Goal: Transaction & Acquisition: Book appointment/travel/reservation

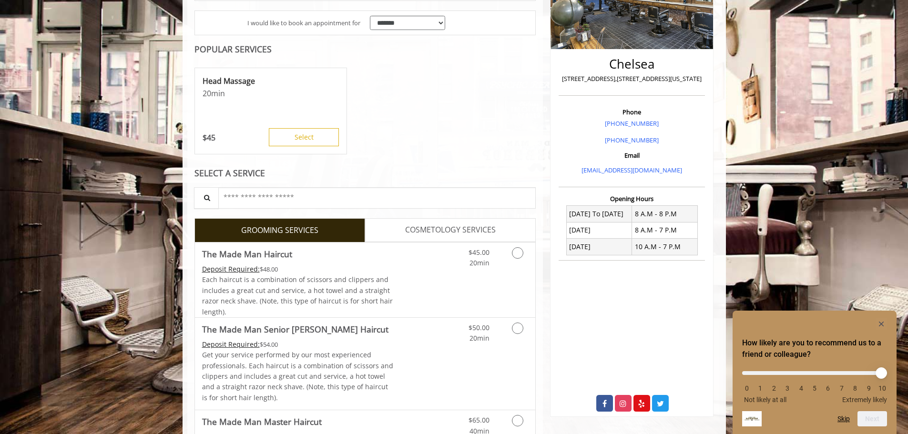
scroll to position [191, 0]
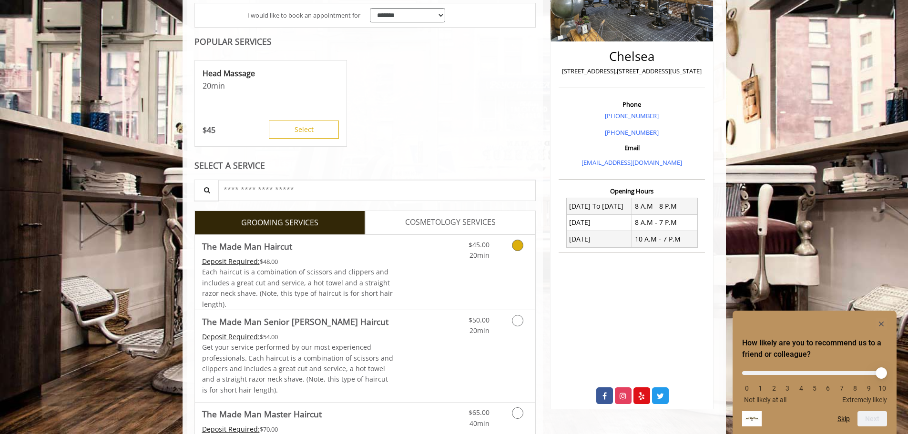
click at [448, 255] on div "$45.00 20min" at bounding box center [470, 248] width 54 height 26
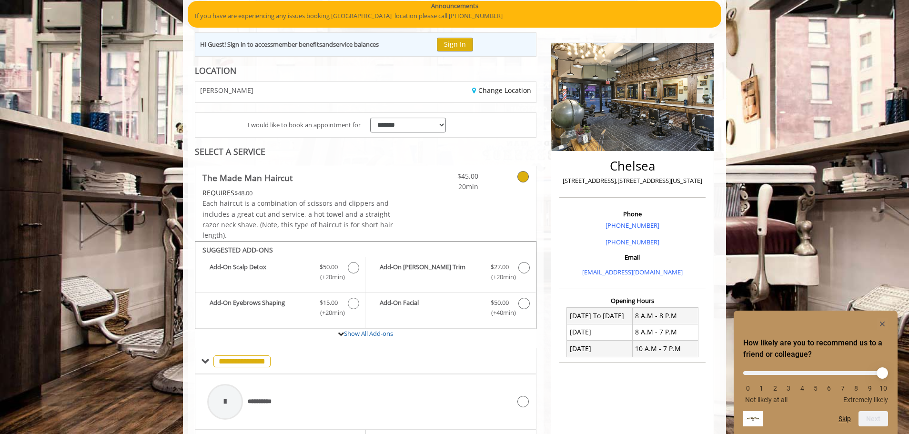
scroll to position [0, 0]
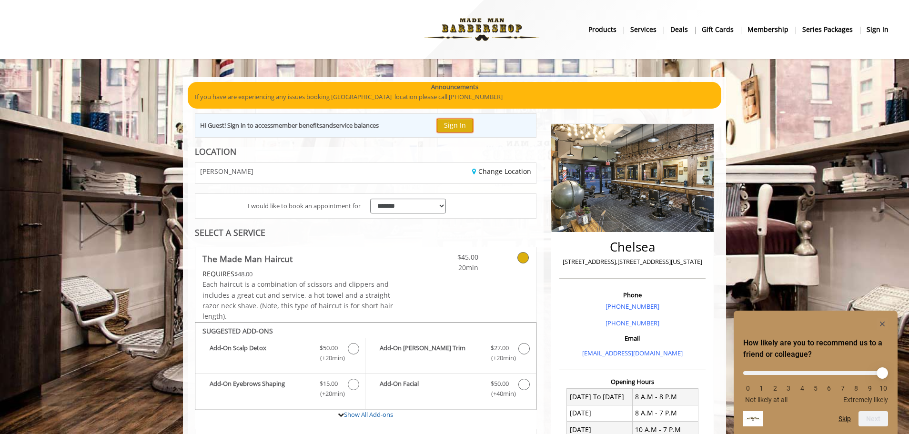
click at [458, 123] on button "Sign In" at bounding box center [455, 126] width 36 height 14
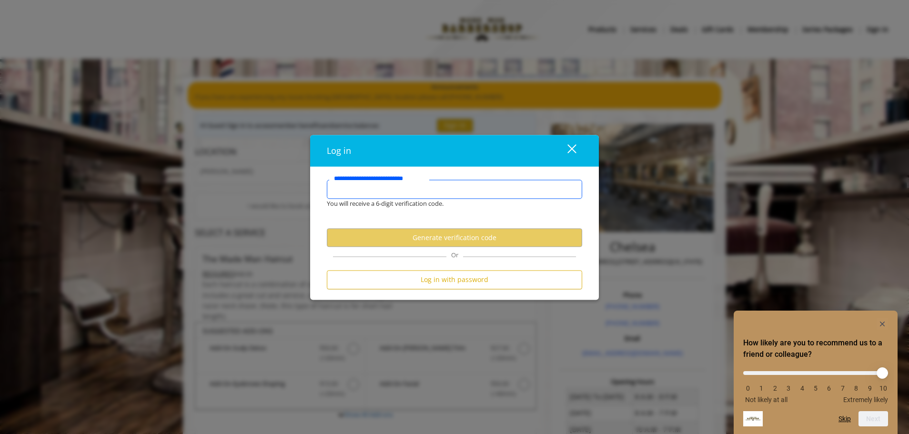
click at [420, 195] on input "**********" at bounding box center [454, 189] width 255 height 19
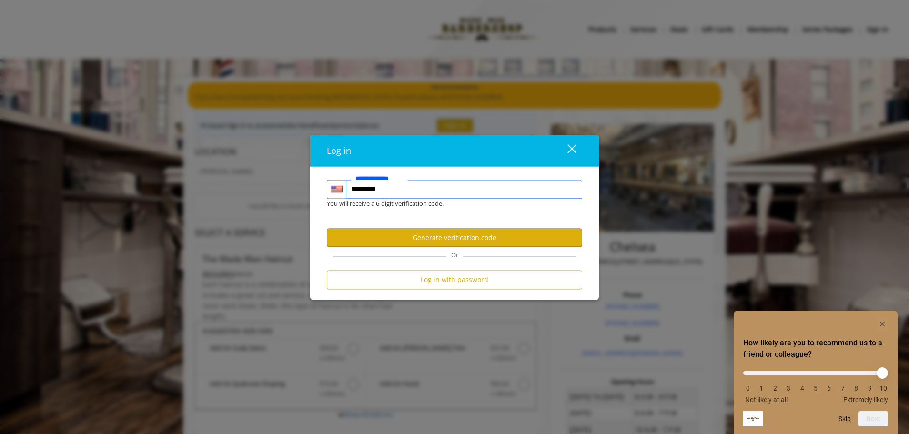
type input "**********"
click at [431, 233] on button "Generate verification code" at bounding box center [454, 238] width 255 height 19
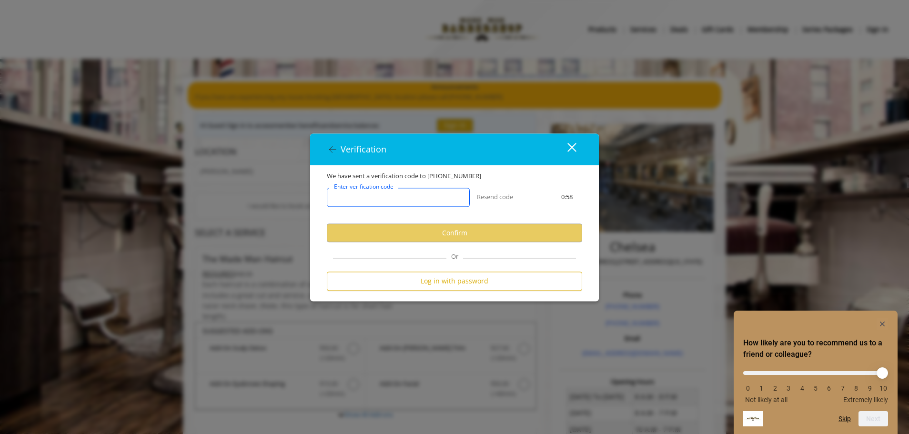
click at [366, 202] on input "Enter verification code" at bounding box center [398, 197] width 143 height 19
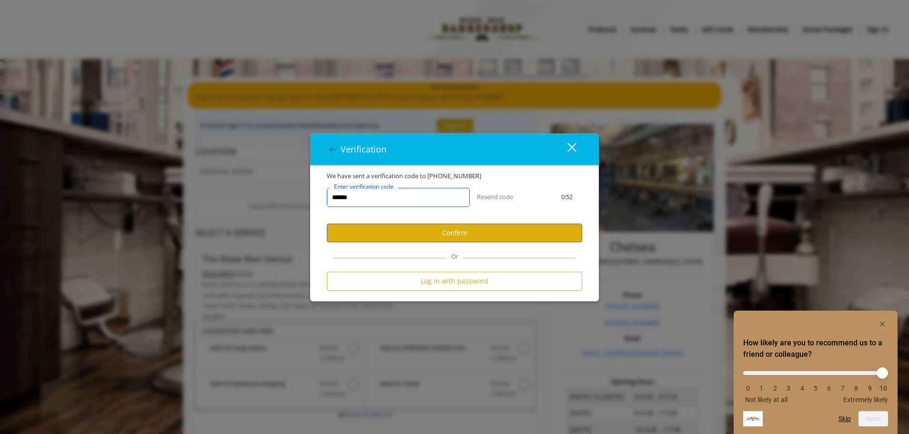
type input "******"
click at [372, 231] on button "Confirm" at bounding box center [454, 233] width 255 height 19
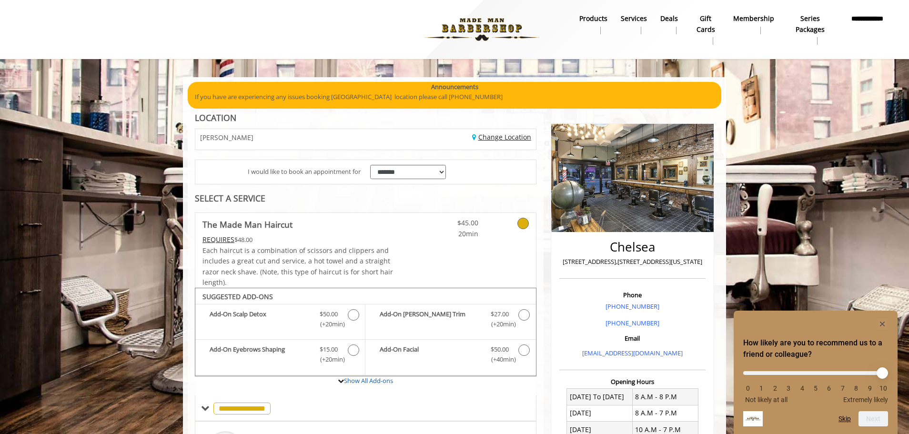
click at [502, 140] on link "Change Location" at bounding box center [501, 136] width 59 height 9
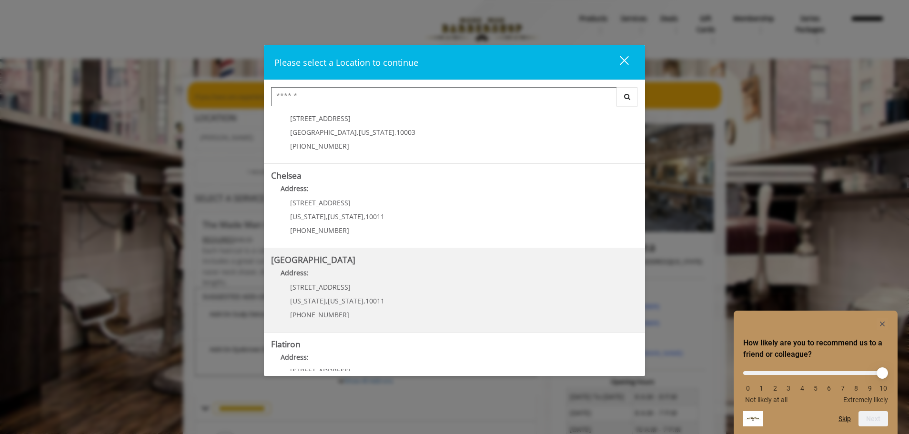
scroll to position [48, 0]
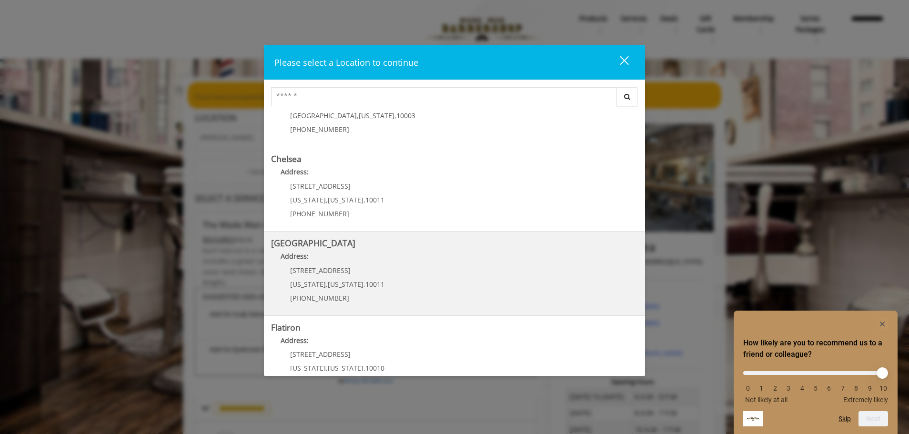
click at [376, 284] on div "267 W 15th St New York , New York , 10011 (646) 850-0041" at bounding box center [330, 287] width 118 height 41
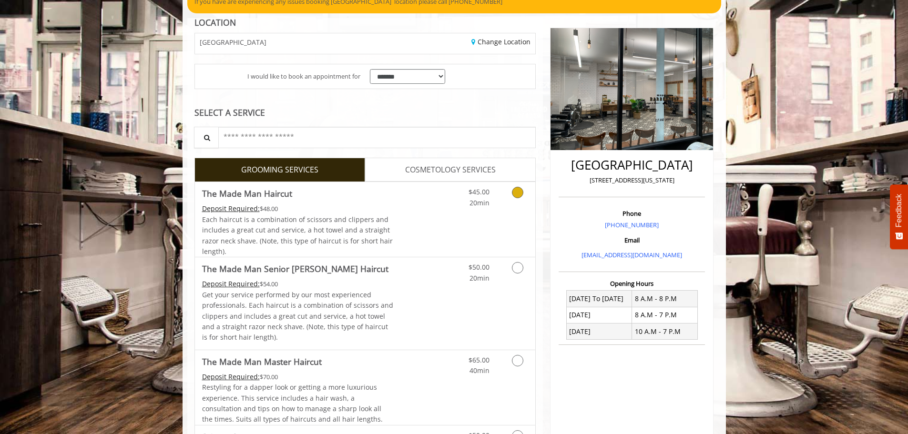
click at [462, 195] on link "$45.00 20min" at bounding box center [470, 195] width 40 height 26
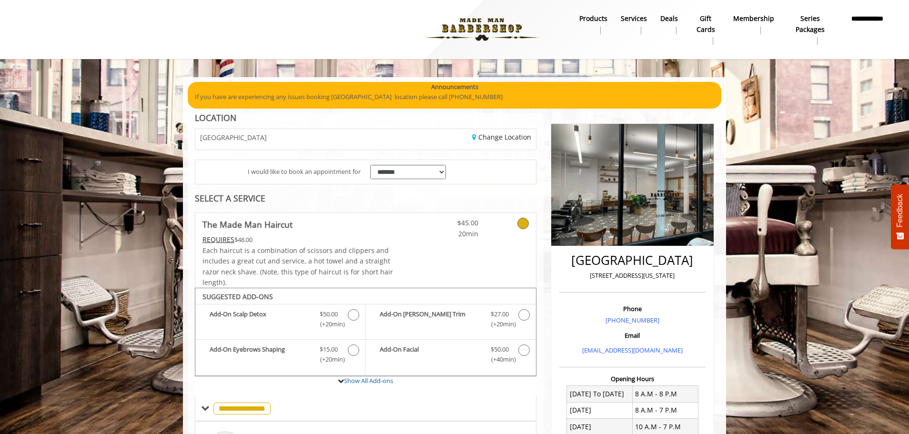
click at [494, 143] on div "Change Location" at bounding box center [454, 139] width 177 height 20
click at [494, 138] on link "Change Location" at bounding box center [501, 136] width 59 height 9
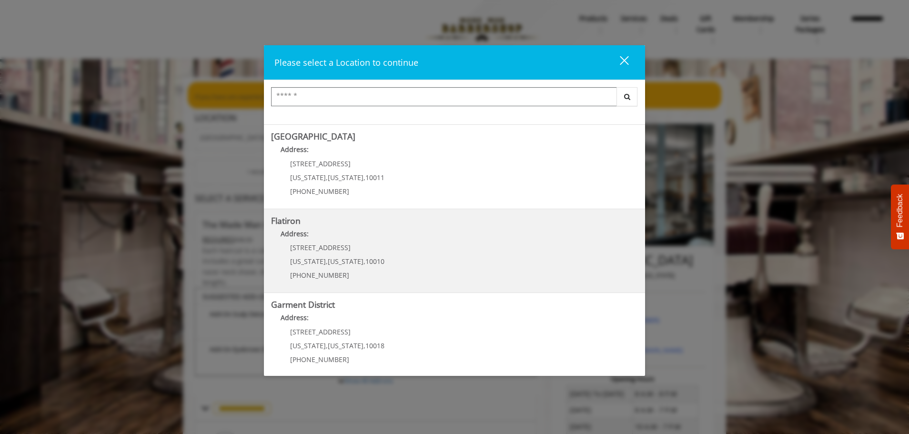
scroll to position [160, 0]
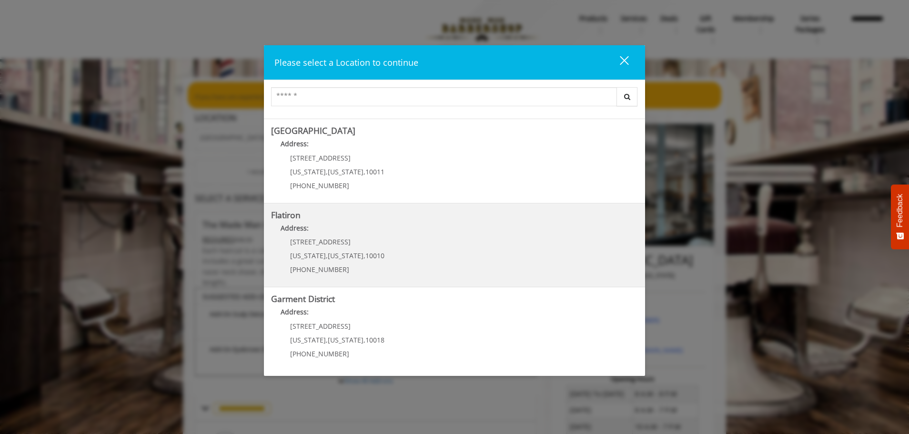
click at [377, 265] on div "10 E 23rd St New York , New York , 10010 (917) 475-1765" at bounding box center [330, 258] width 118 height 41
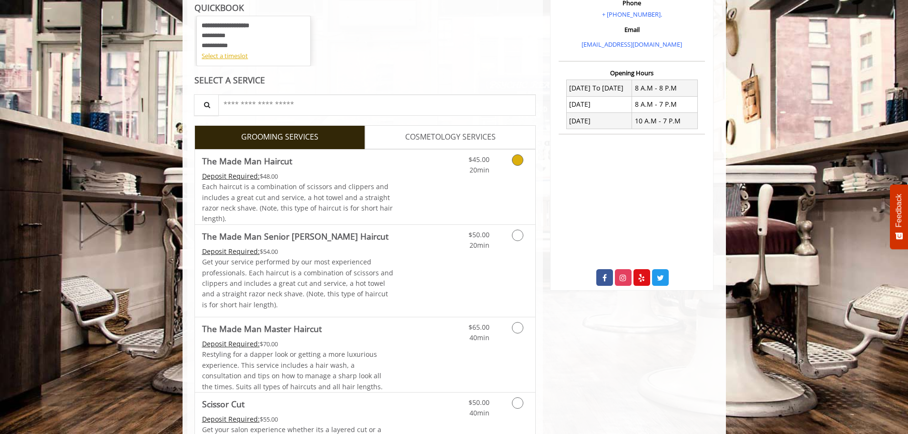
click at [425, 217] on link "Discounted Price" at bounding box center [421, 187] width 57 height 75
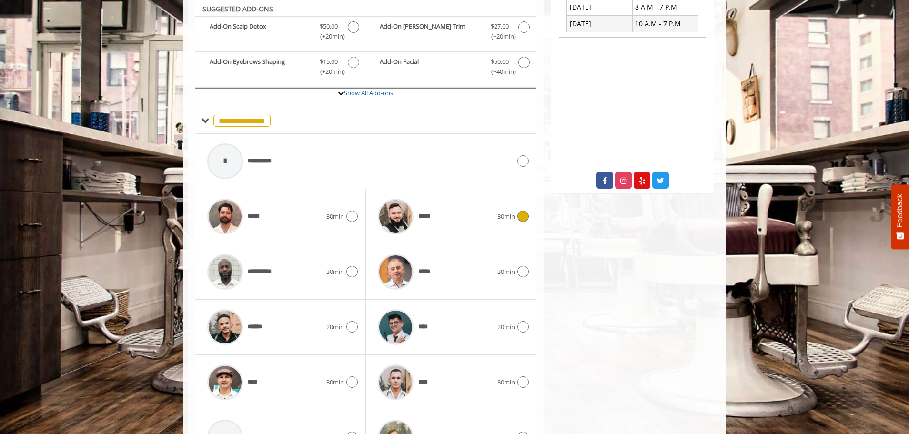
scroll to position [336, 0]
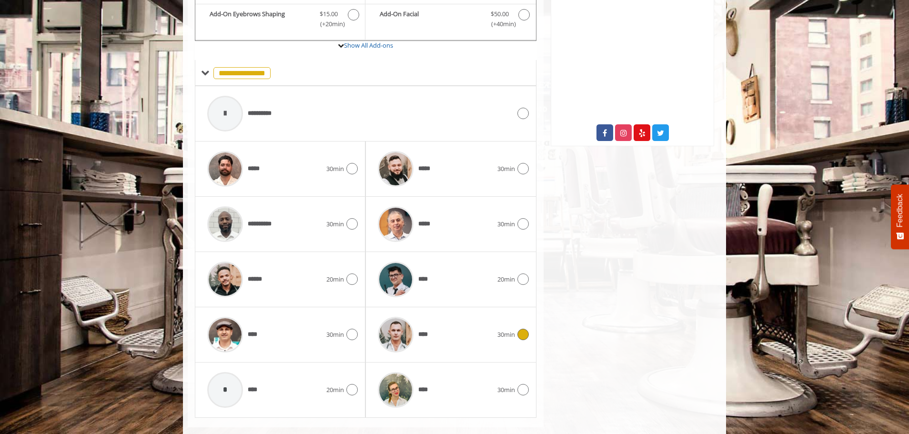
click at [461, 329] on div "****" at bounding box center [435, 334] width 124 height 45
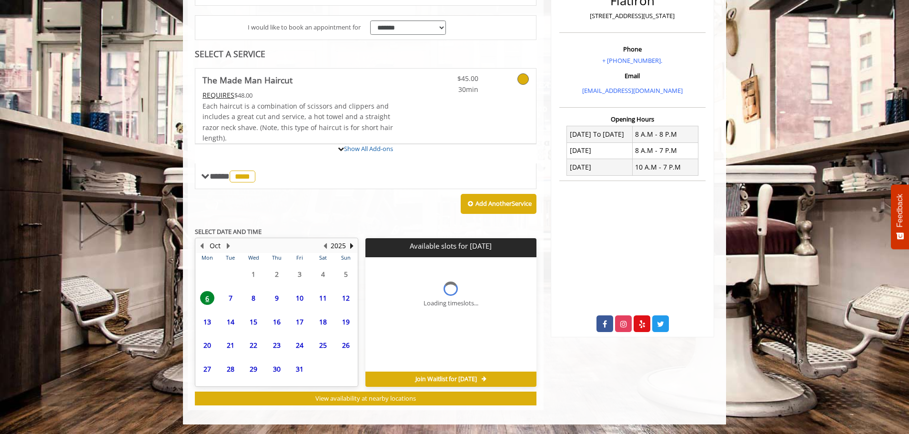
scroll to position [232, 0]
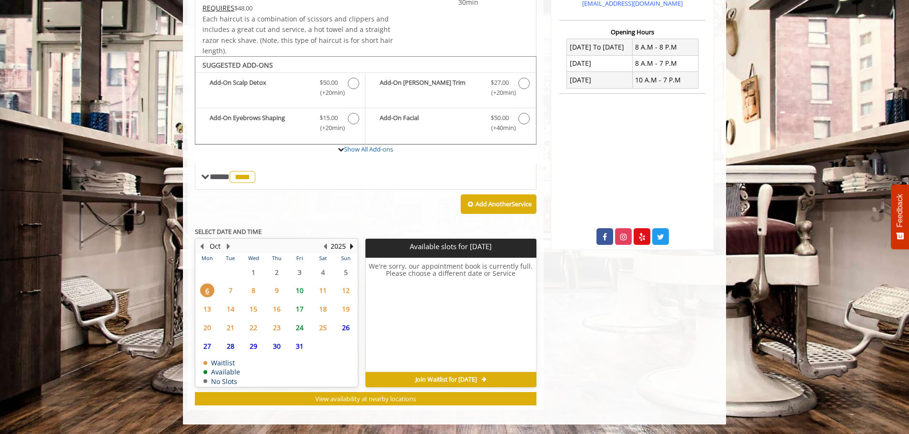
click at [302, 292] on span "10" at bounding box center [300, 291] width 14 height 14
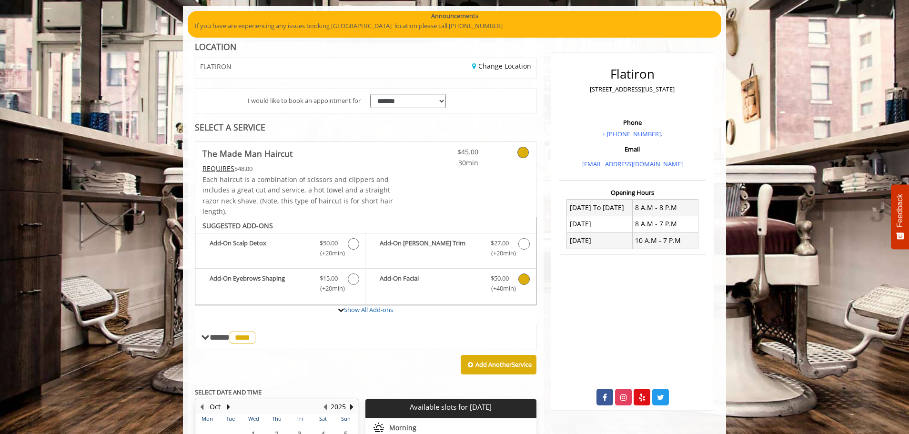
scroll to position [55, 0]
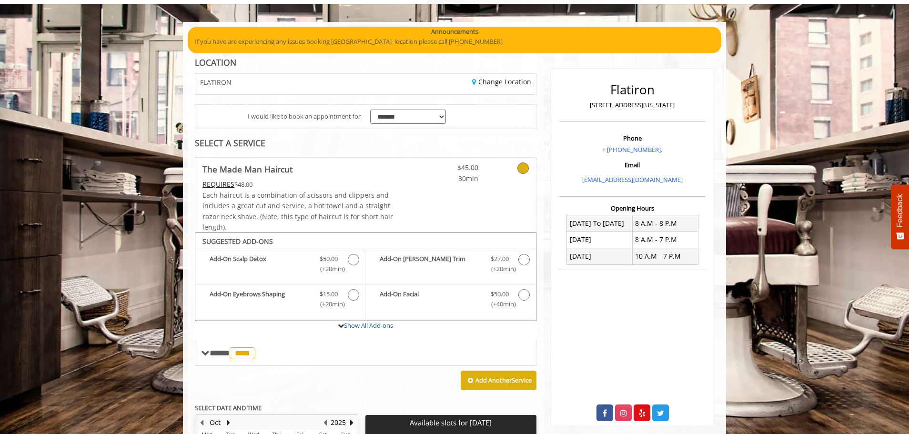
click at [485, 80] on link "Change Location" at bounding box center [501, 81] width 59 height 9
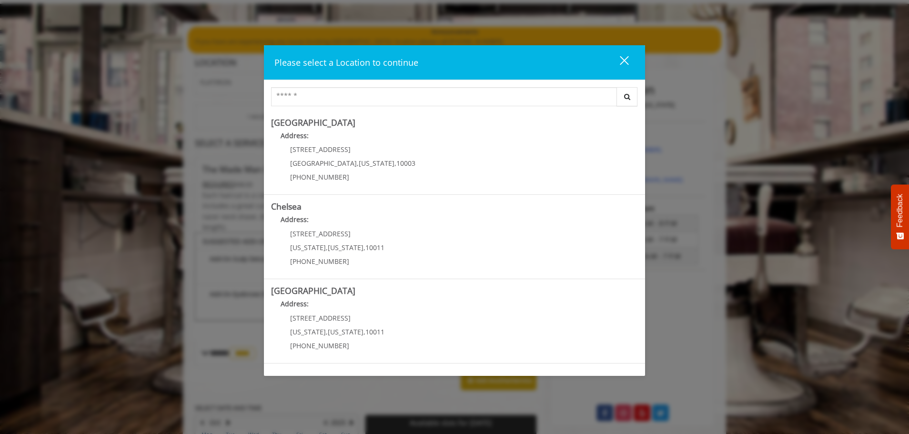
click at [626, 58] on div "close" at bounding box center [618, 62] width 19 height 14
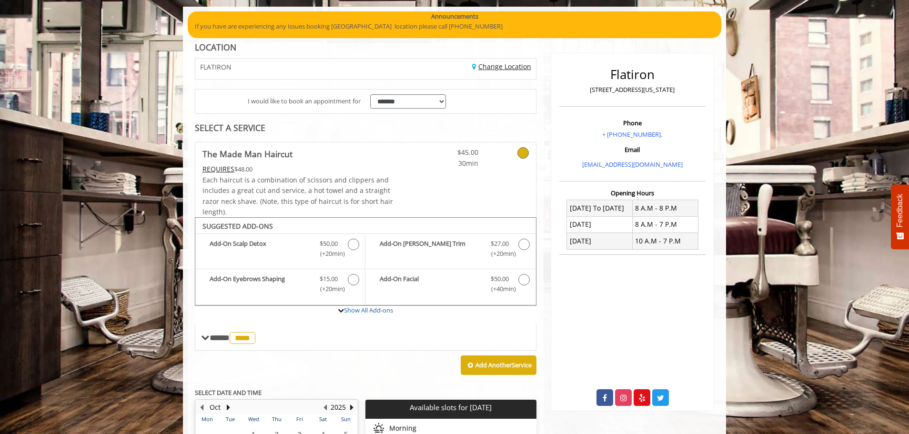
scroll to position [0, 0]
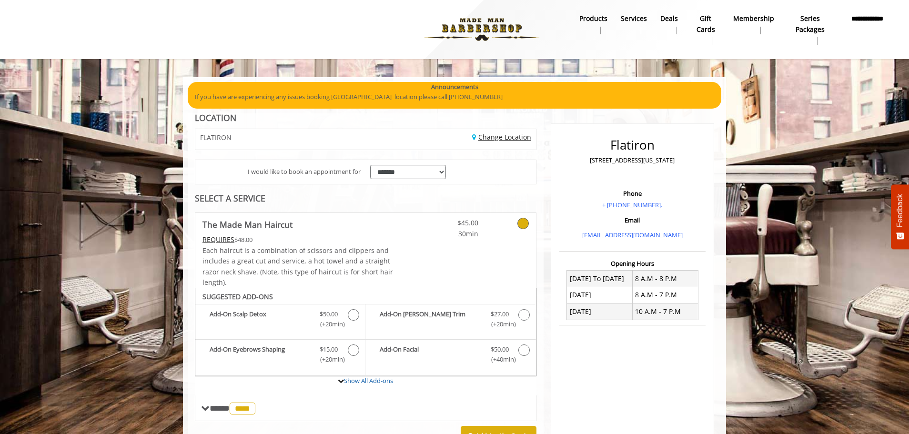
click at [490, 133] on link "Change Location" at bounding box center [501, 136] width 59 height 9
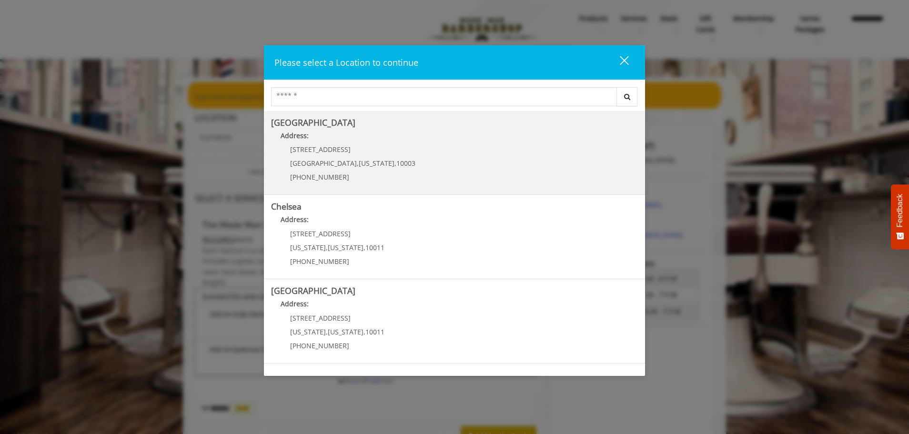
click at [378, 139] on Village "Address:" at bounding box center [454, 138] width 367 height 15
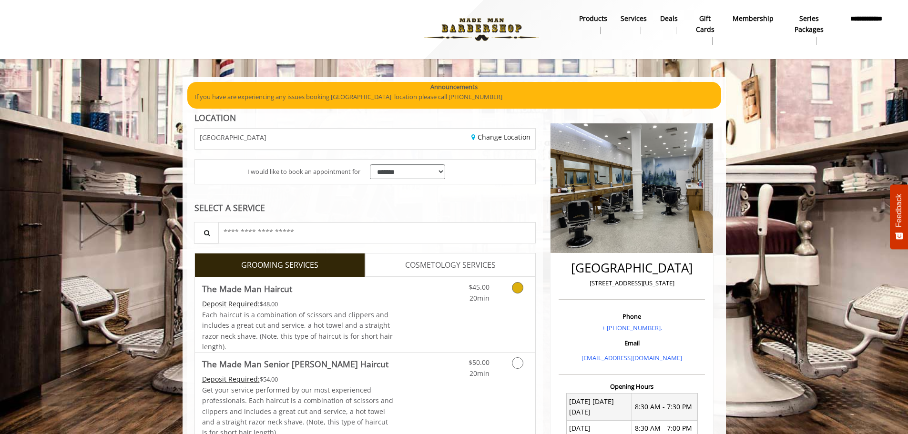
click at [445, 313] on link "Discounted Price" at bounding box center [421, 314] width 57 height 75
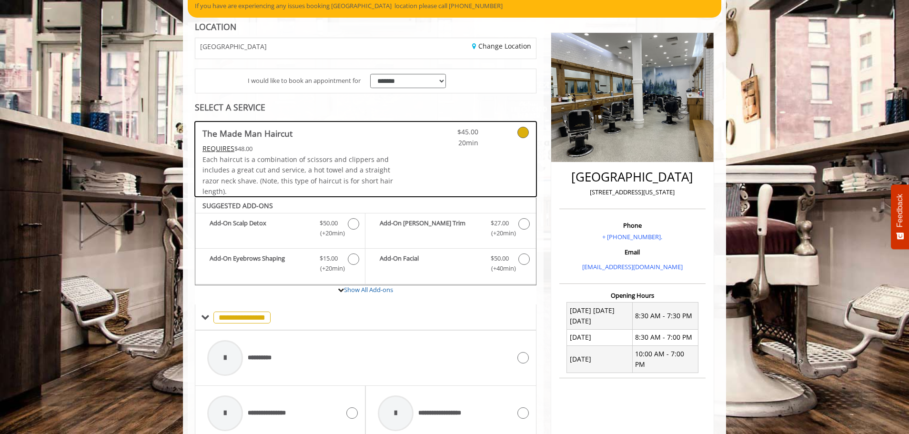
scroll to position [74, 0]
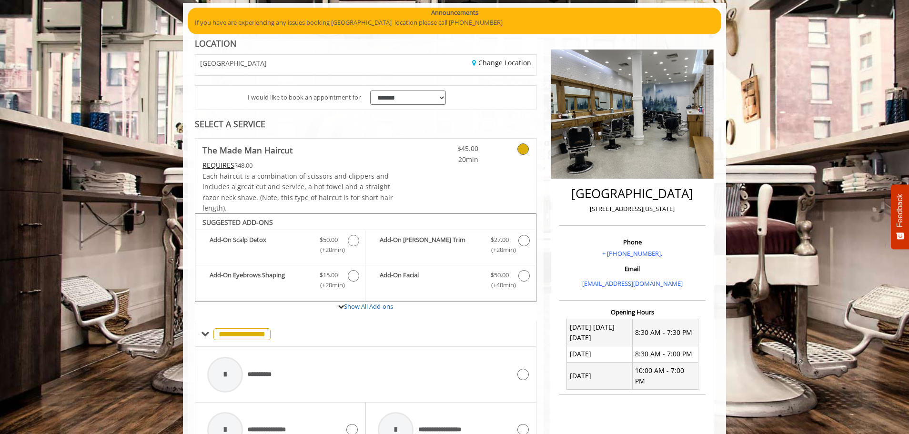
click at [516, 66] on link "Change Location" at bounding box center [501, 62] width 59 height 9
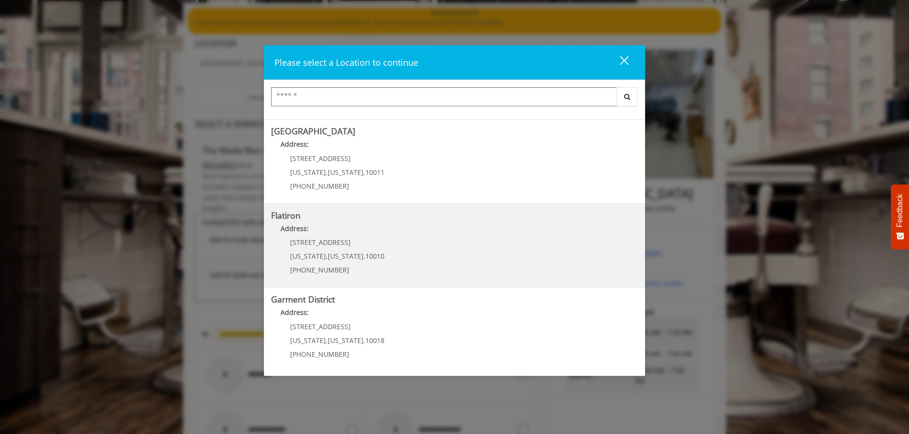
scroll to position [160, 0]
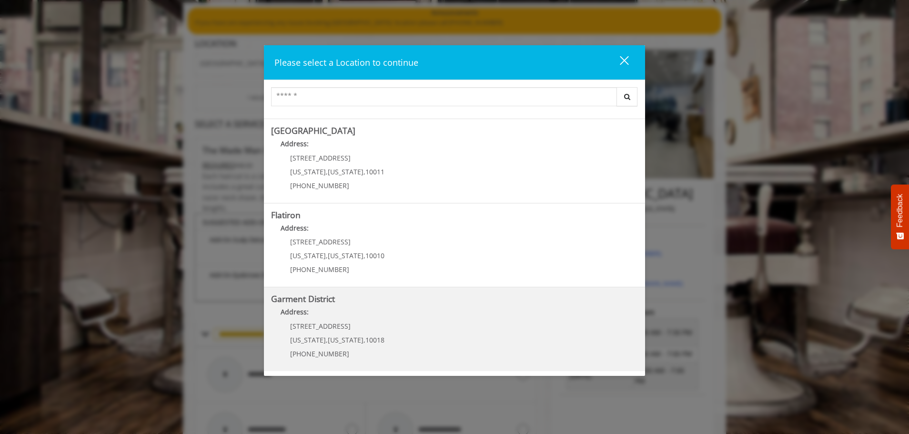
click at [357, 323] on p "[STREET_ADDRESS]" at bounding box center [337, 326] width 94 height 7
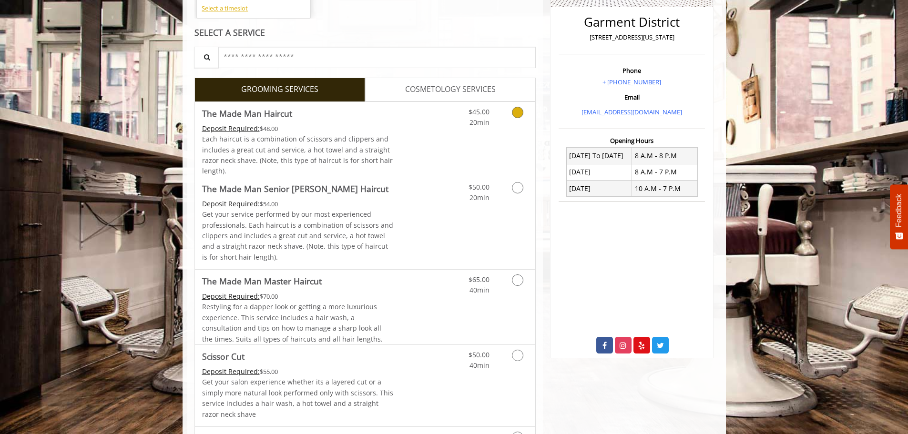
click at [502, 139] on div "$45.00 20min" at bounding box center [492, 139] width 85 height 75
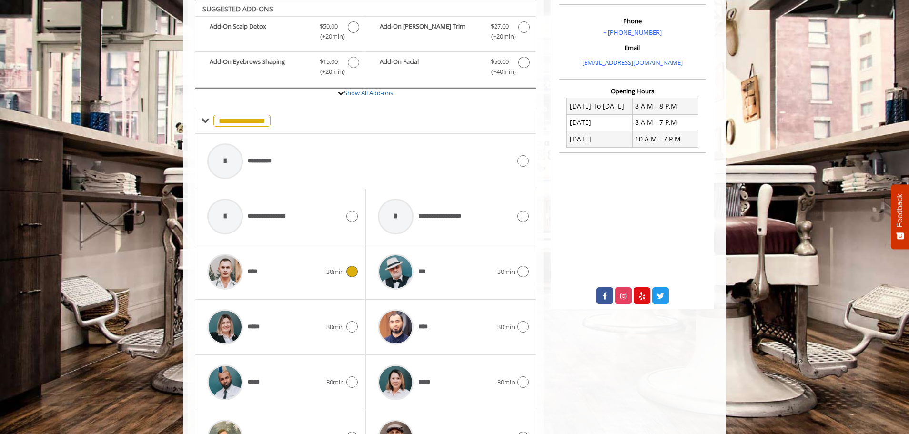
click at [307, 276] on div "****" at bounding box center [265, 271] width 124 height 45
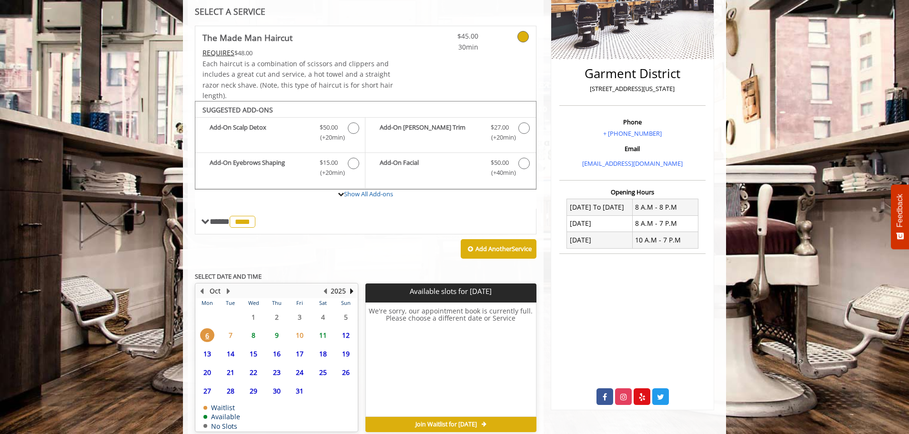
scroll to position [232, 0]
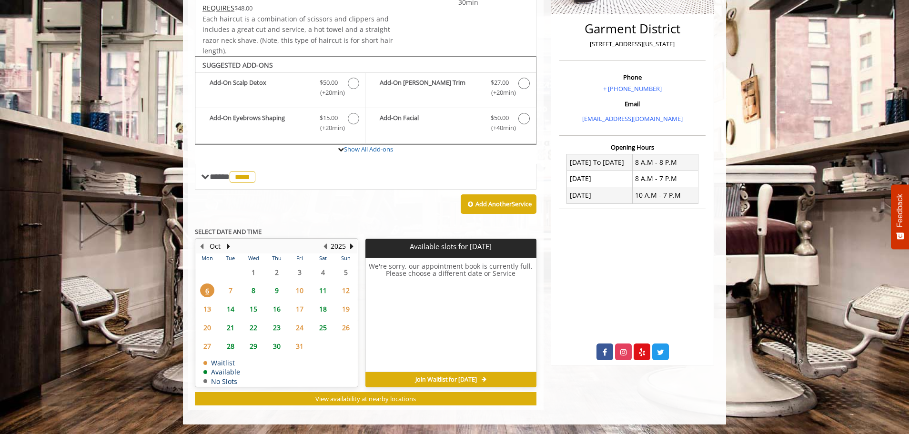
click at [232, 293] on span "7" at bounding box center [231, 291] width 14 height 14
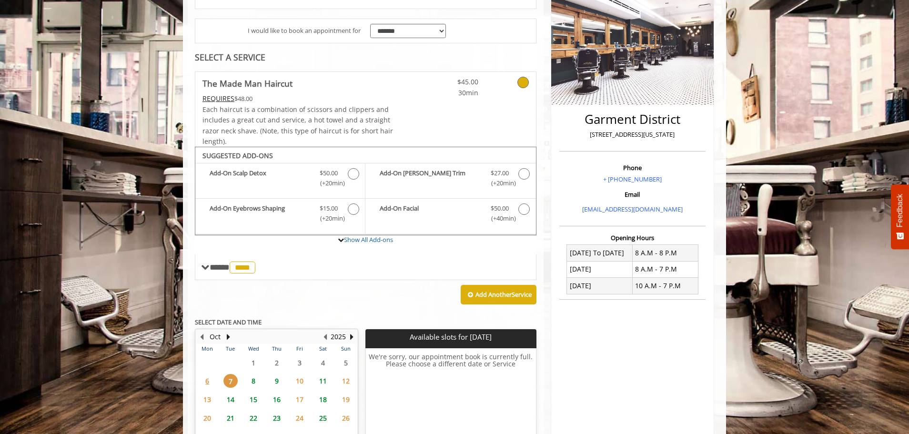
scroll to position [143, 0]
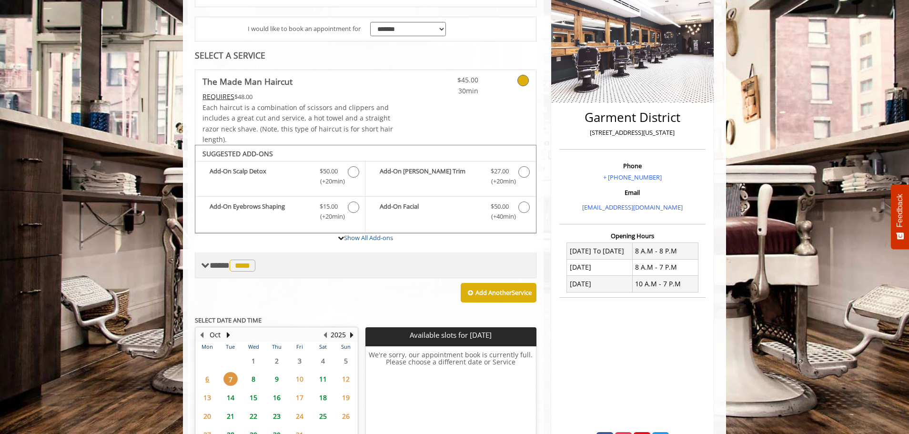
click at [246, 261] on span "****" at bounding box center [243, 266] width 26 height 12
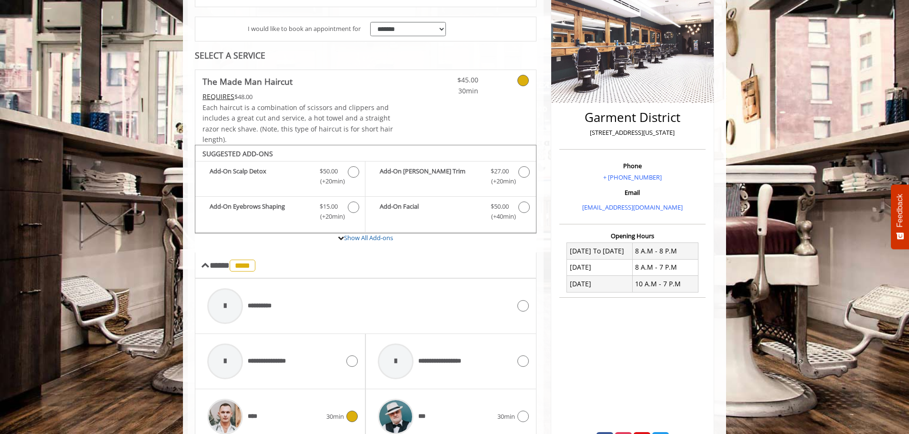
click at [230, 408] on img at bounding box center [225, 417] width 36 height 36
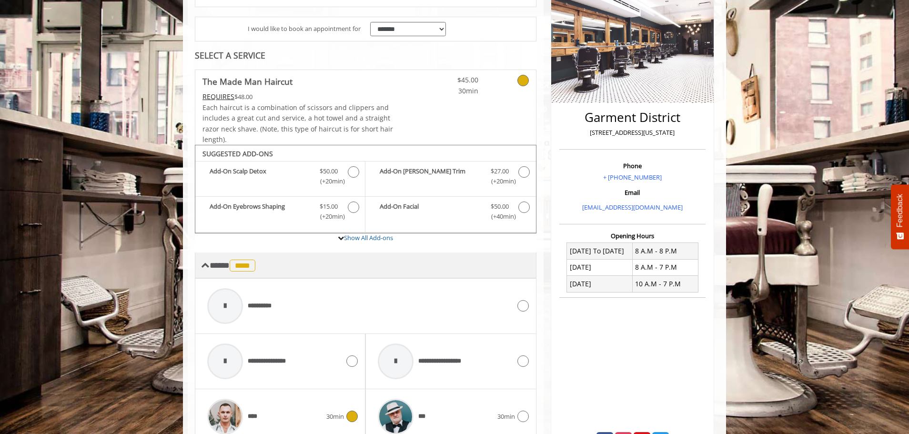
drag, startPoint x: 247, startPoint y: 273, endPoint x: 249, endPoint y: 268, distance: 5.3
click at [247, 272] on span "****" at bounding box center [243, 266] width 26 height 12
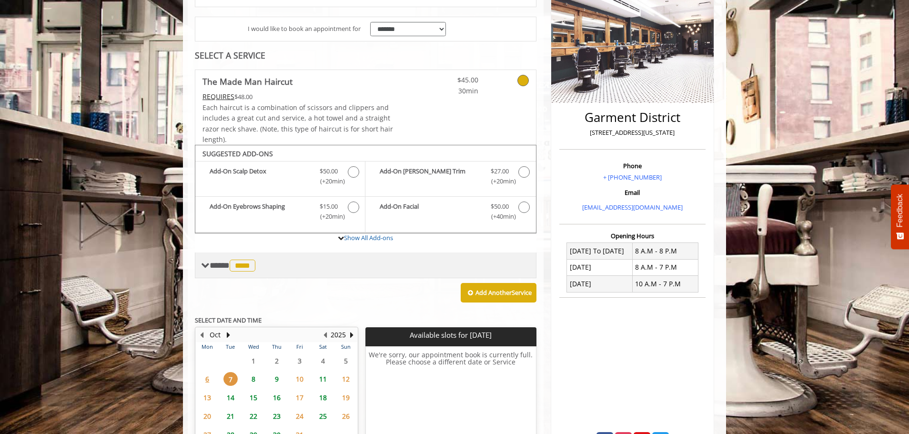
click at [249, 268] on span "****" at bounding box center [243, 266] width 26 height 12
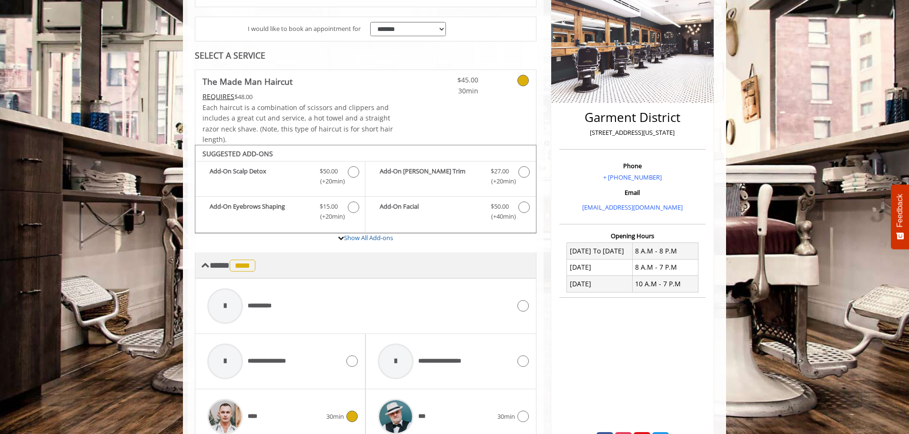
click at [251, 269] on span "****" at bounding box center [243, 266] width 26 height 12
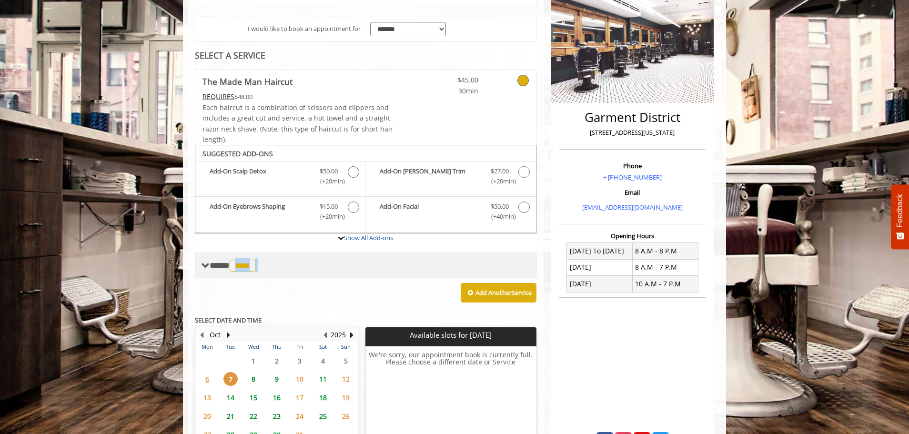
click at [251, 269] on span "****" at bounding box center [243, 266] width 26 height 12
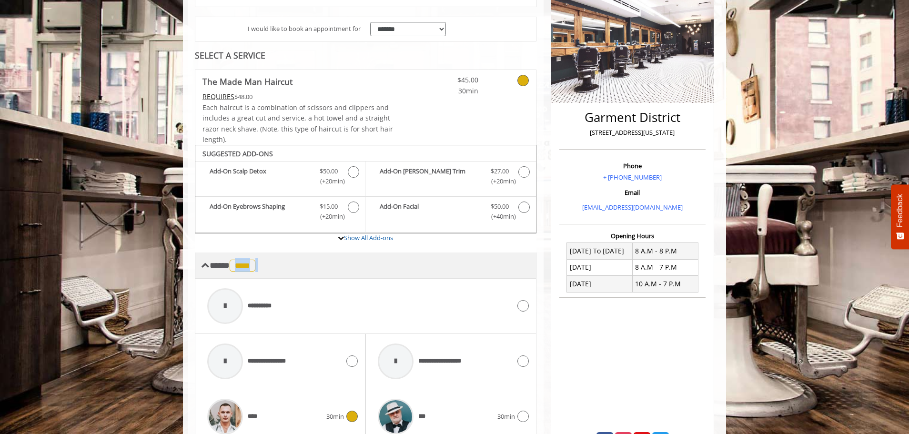
click at [252, 267] on span "****" at bounding box center [243, 266] width 26 height 12
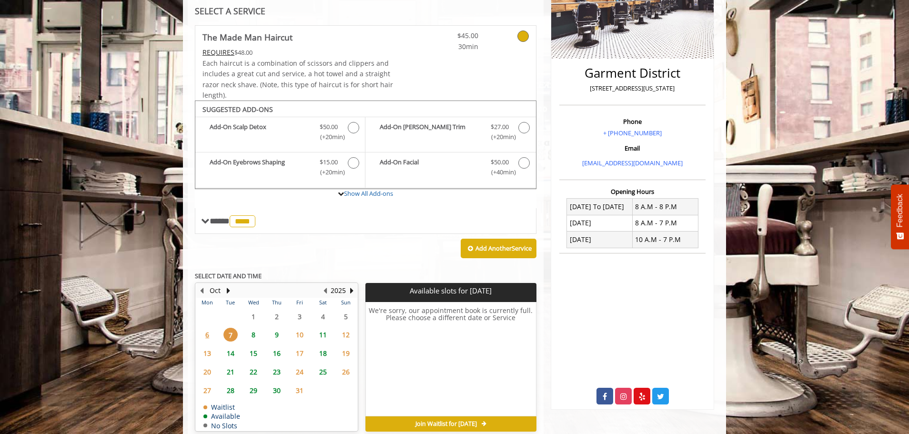
scroll to position [232, 0]
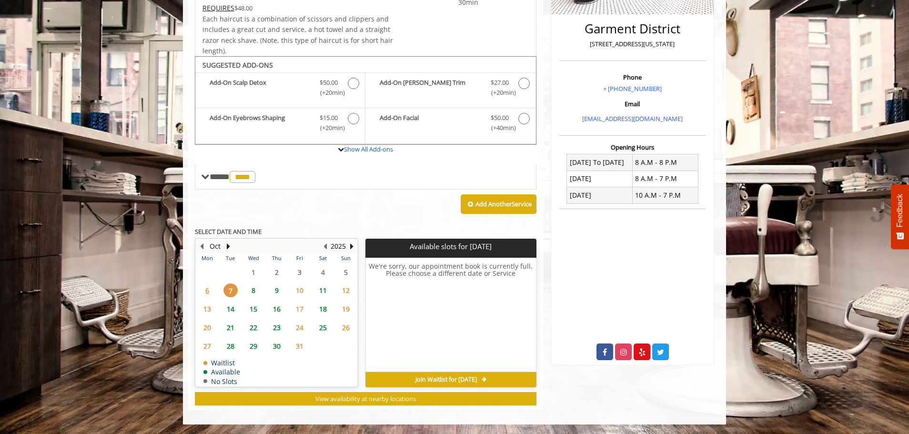
click at [252, 289] on span "8" at bounding box center [253, 291] width 14 height 14
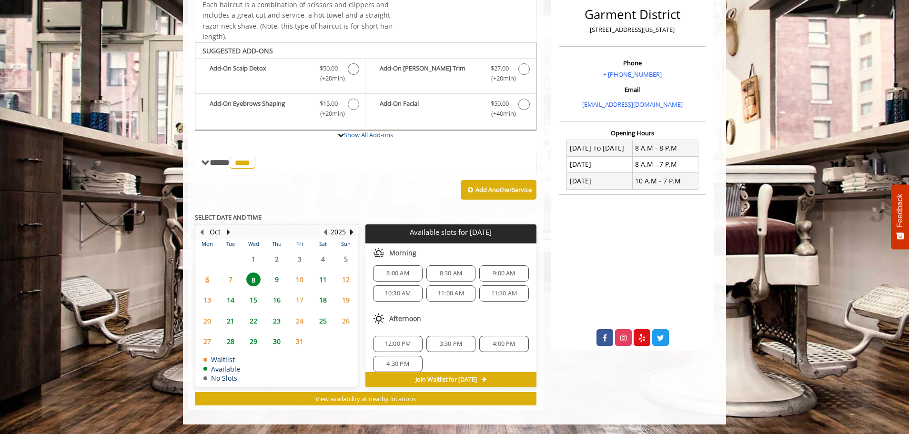
scroll to position [0, 0]
click at [405, 281] on span "8:00 AM" at bounding box center [397, 279] width 22 height 8
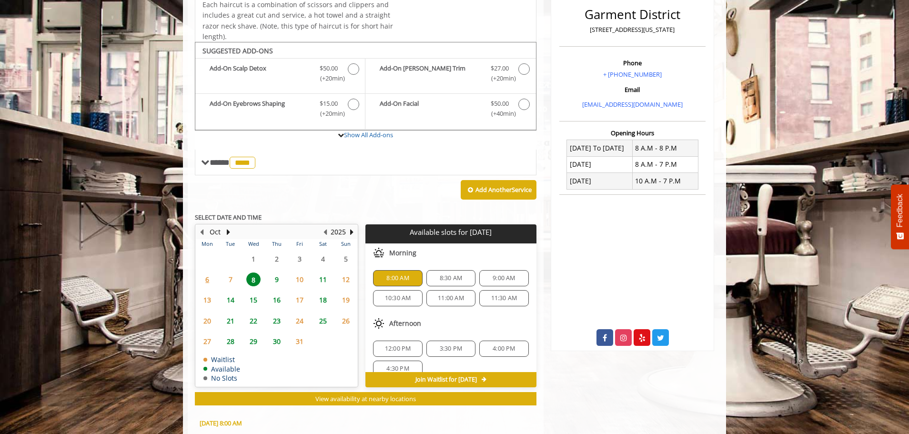
scroll to position [418, 0]
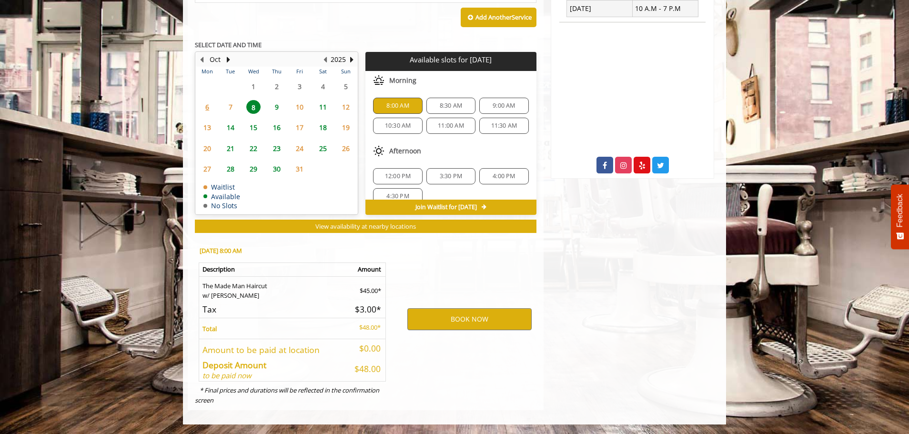
click at [440, 102] on span "8:30 AM" at bounding box center [451, 106] width 22 height 8
click at [392, 105] on span "8:00 AM" at bounding box center [397, 106] width 22 height 8
click at [482, 319] on button "BOOK NOW" at bounding box center [469, 319] width 124 height 22
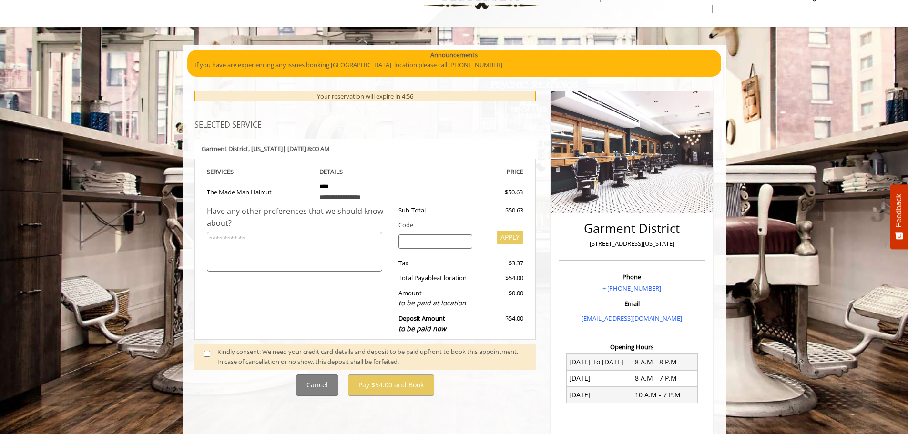
scroll to position [48, 0]
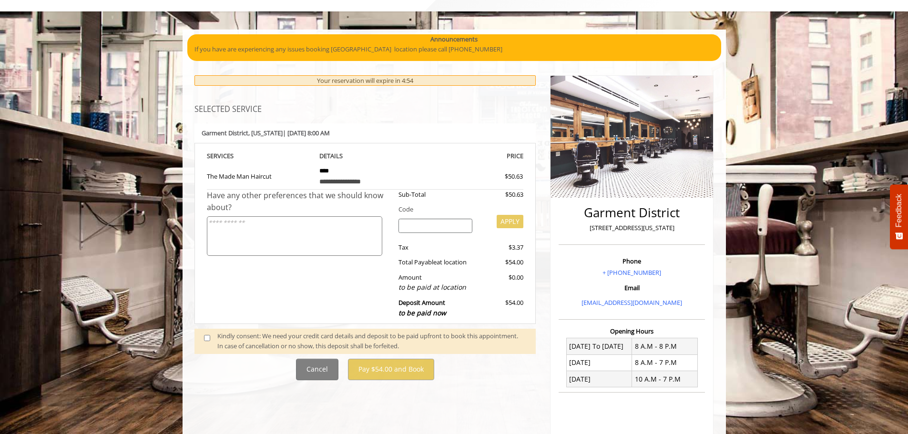
click at [211, 338] on span at bounding box center [211, 341] width 28 height 20
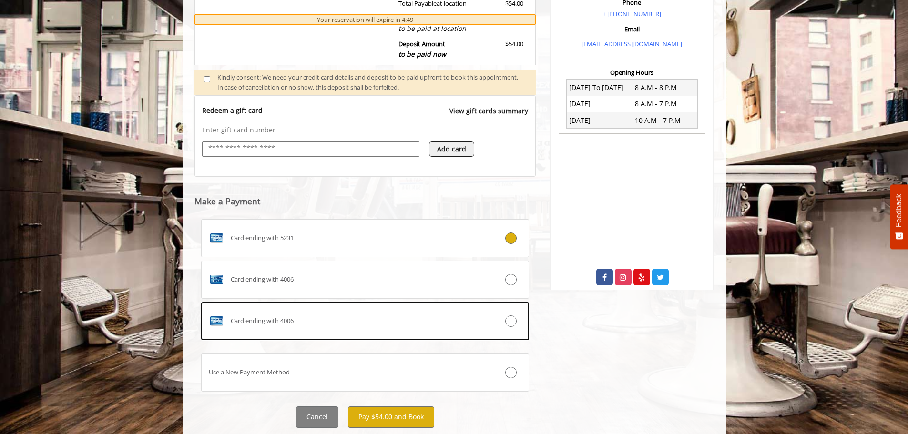
scroll to position [331, 0]
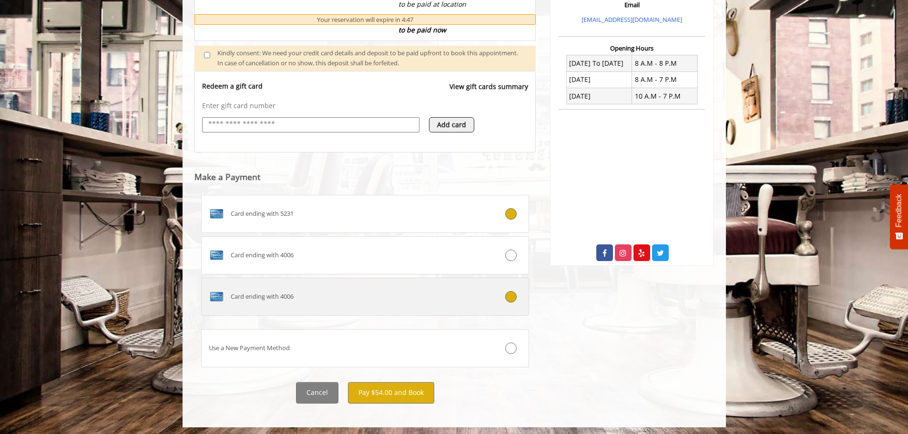
click at [463, 292] on div "Card ending with 4006" at bounding box center [338, 296] width 273 height 15
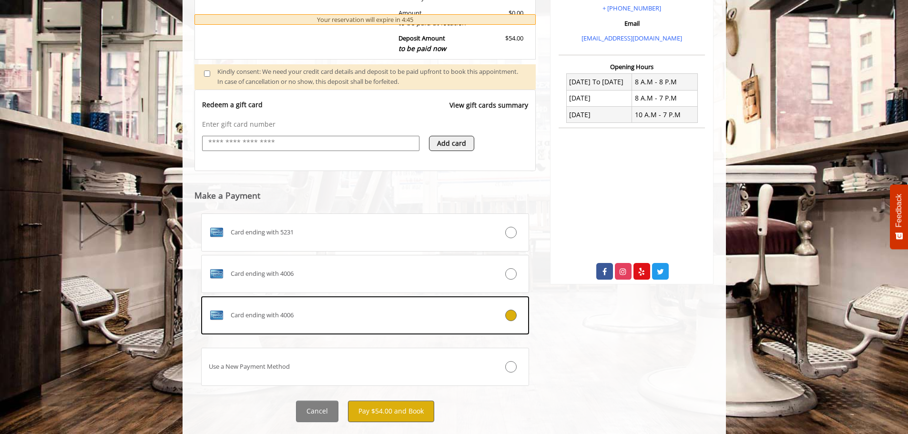
scroll to position [334, 0]
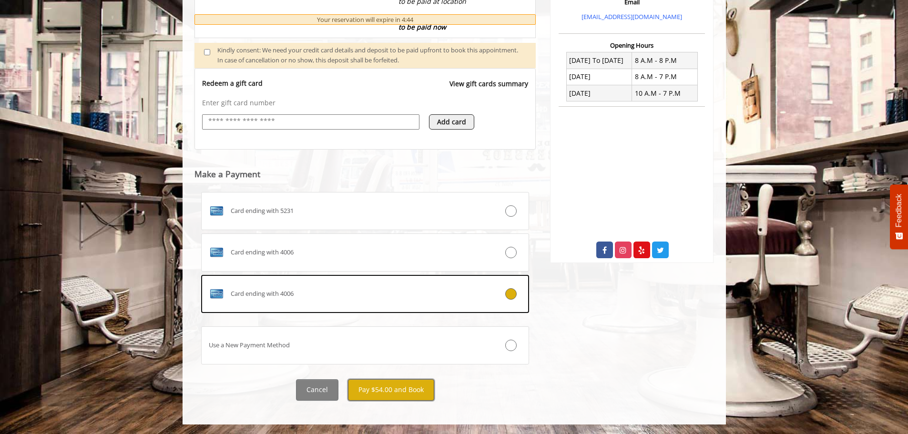
click at [383, 385] on button "Pay $54.00 and Book" at bounding box center [391, 389] width 86 height 21
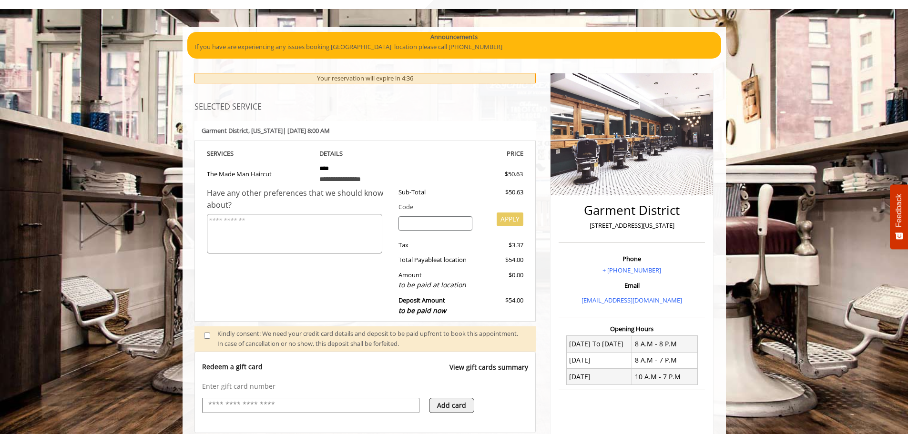
scroll to position [143, 0]
